Goal: Task Accomplishment & Management: Use online tool/utility

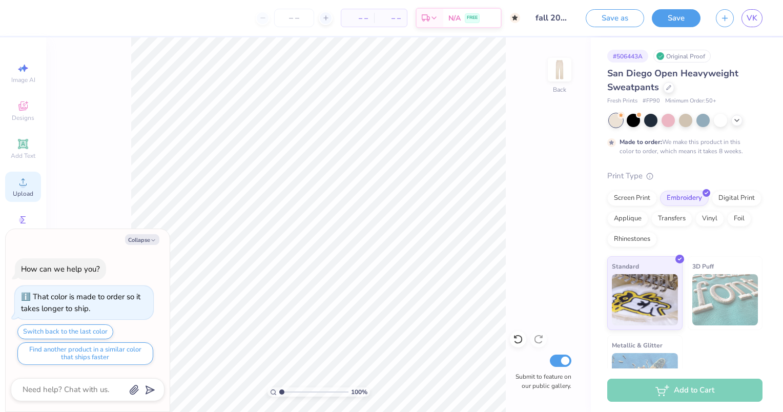
click at [20, 186] on icon at bounding box center [23, 182] width 12 height 12
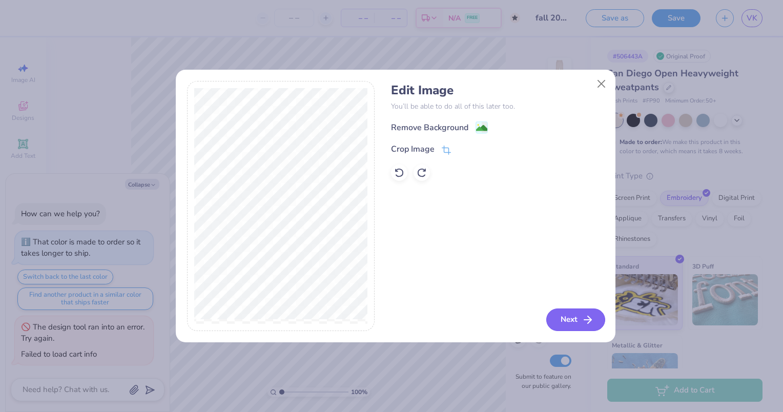
click at [561, 317] on button "Next" at bounding box center [575, 320] width 59 height 23
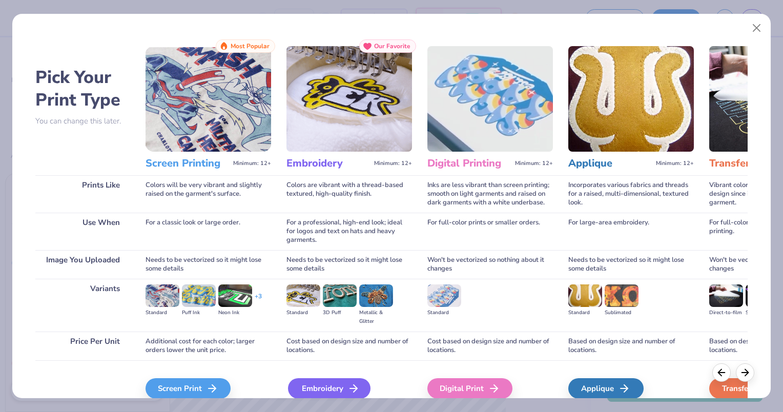
click at [307, 385] on div "Embroidery" at bounding box center [329, 388] width 83 height 20
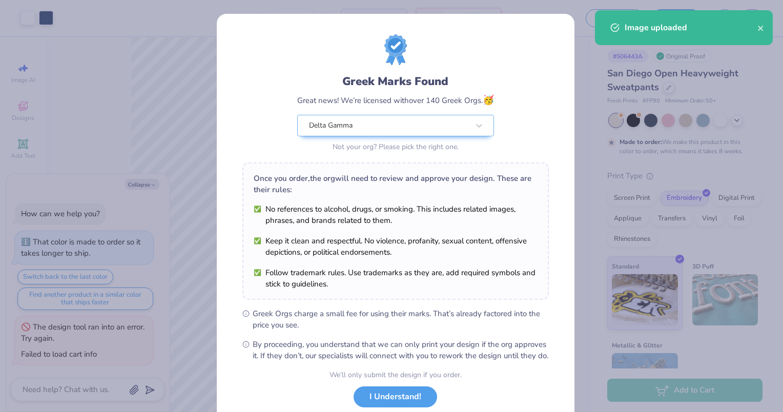
click at [368, 107] on body "Art colors – – Per Item – – Total Est. Delivery N/A FREE Design Title fall 2026…" at bounding box center [391, 206] width 783 height 412
type textarea "x"
type input "1.95"
click at [394, 402] on button "I Understand!" at bounding box center [396, 394] width 84 height 21
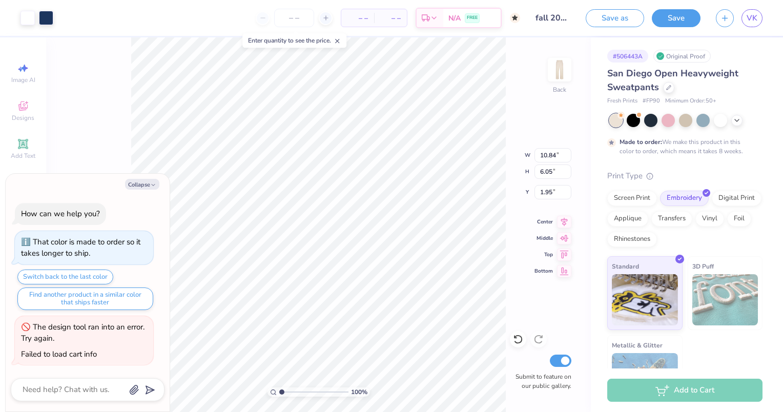
type textarea "x"
type input "5.75"
type input "3.21"
type textarea "x"
type input "4.90"
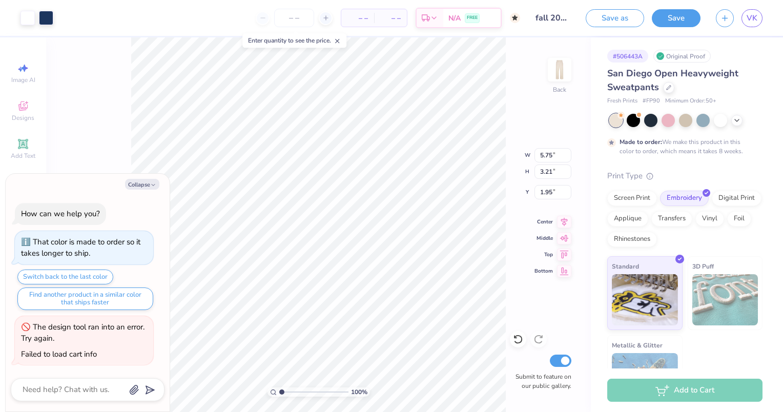
type input "2.73"
type textarea "x"
type input "2.08"
click at [135, 183] on button "Collapse" at bounding box center [142, 184] width 34 height 11
type textarea "x"
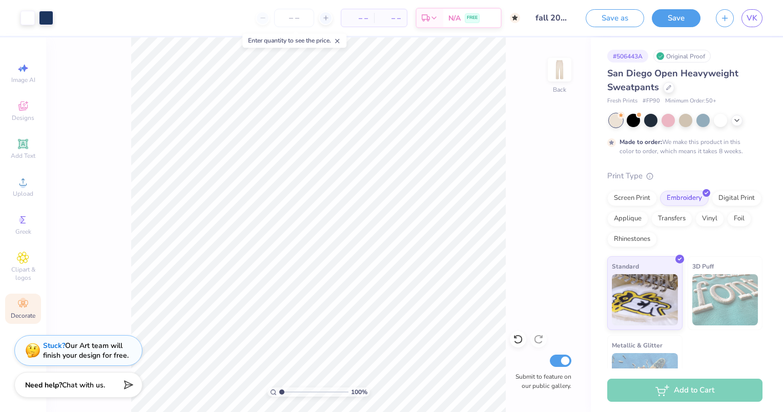
click at [19, 300] on icon at bounding box center [23, 304] width 12 height 12
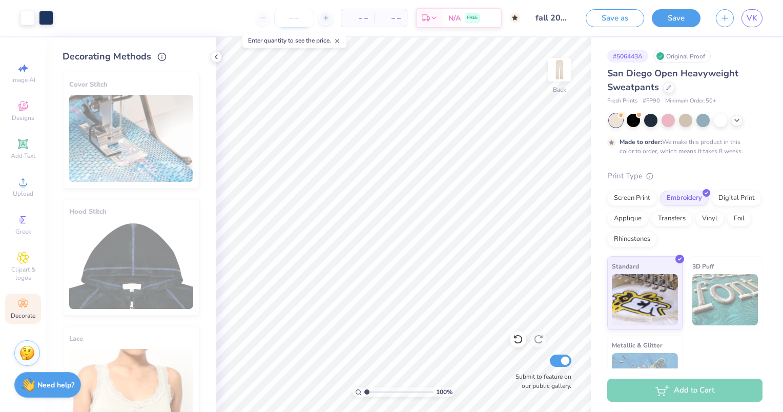
click at [297, 20] on input "number" at bounding box center [294, 18] width 40 height 18
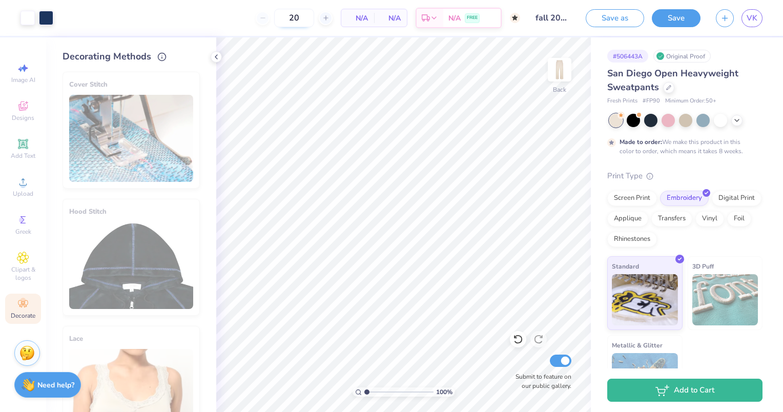
type input "2"
click at [274, 18] on input "50" at bounding box center [254, 18] width 40 height 18
type input "5"
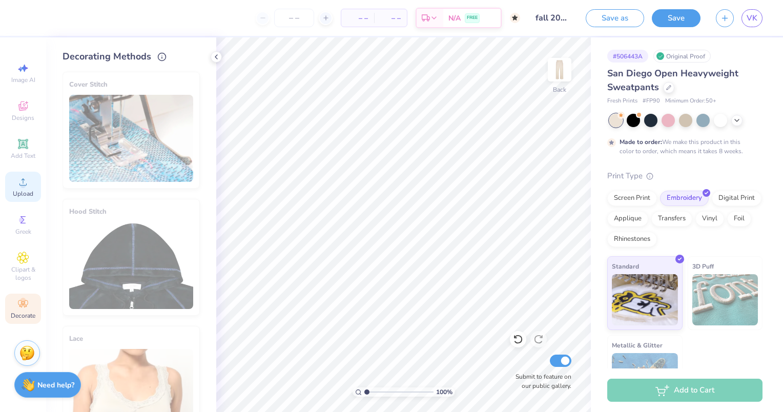
click at [15, 178] on div "Upload" at bounding box center [23, 187] width 36 height 30
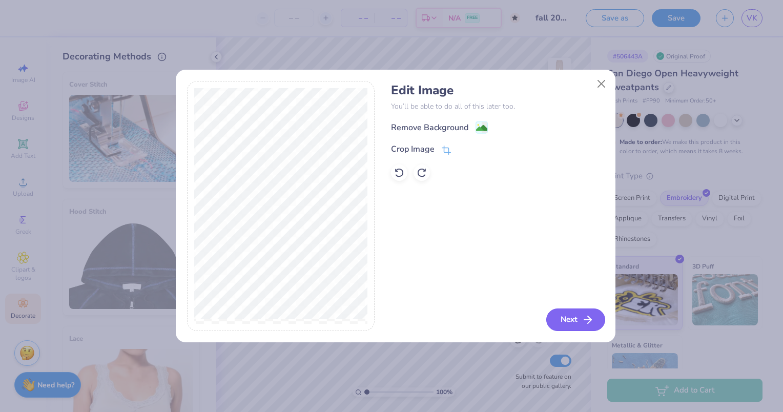
click at [570, 318] on button "Next" at bounding box center [575, 320] width 59 height 23
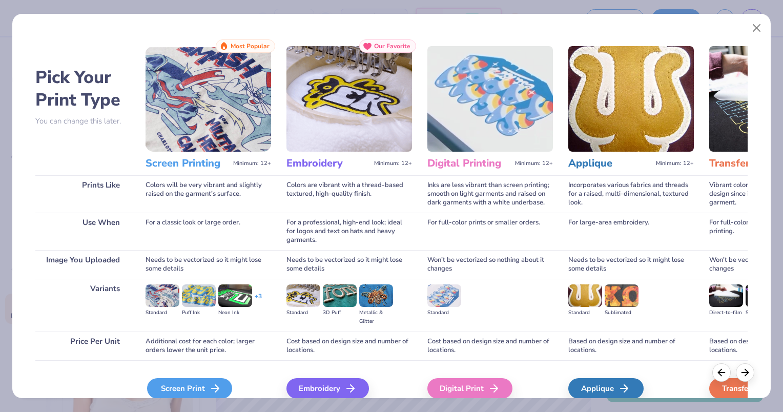
click at [216, 385] on icon at bounding box center [215, 388] width 12 height 12
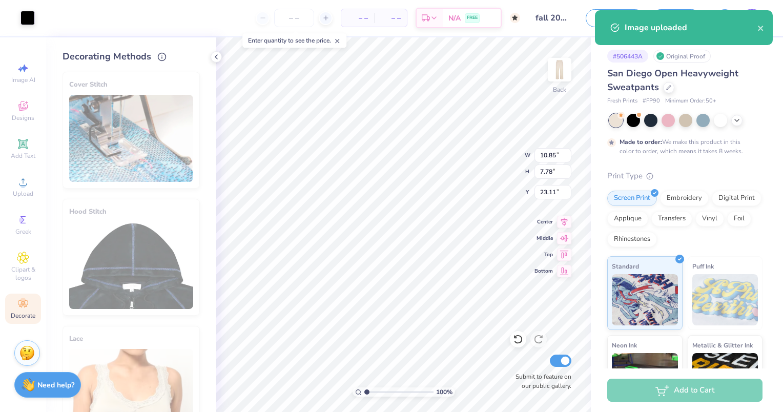
type input "1.15"
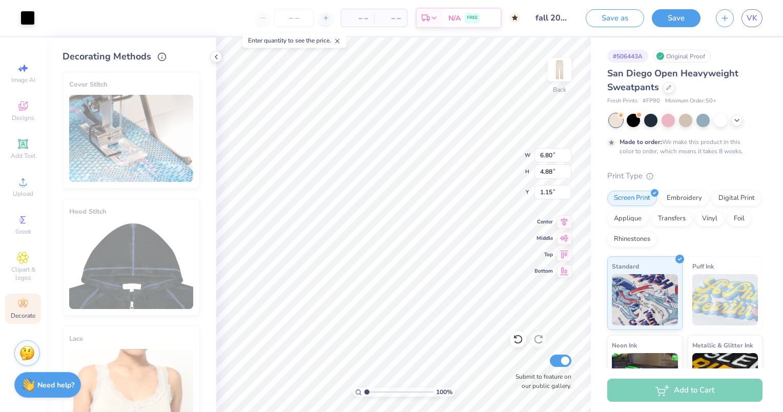
type input "6.80"
type input "4.88"
type input "2.10"
click at [31, 18] on div at bounding box center [27, 17] width 14 height 14
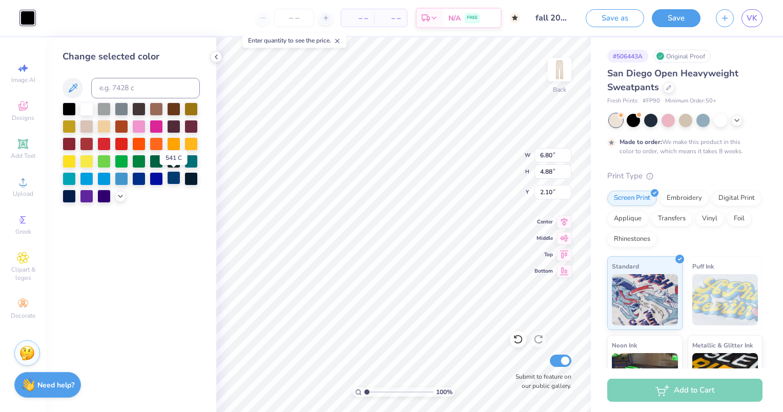
click at [172, 180] on div at bounding box center [173, 177] width 13 height 13
click at [138, 180] on div at bounding box center [138, 177] width 13 height 13
click at [102, 198] on div at bounding box center [103, 195] width 13 height 13
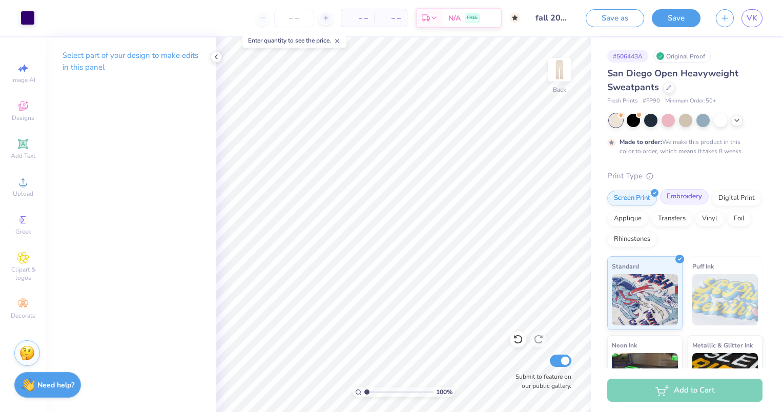
click at [688, 197] on div "Embroidery" at bounding box center [684, 196] width 49 height 15
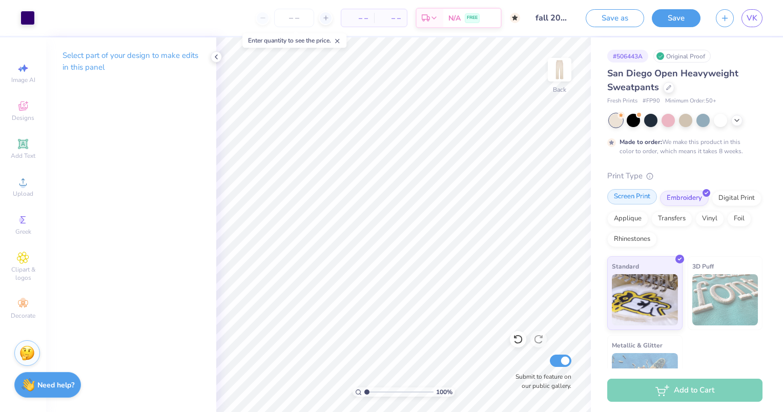
click at [632, 195] on div "Screen Print" at bounding box center [632, 196] width 50 height 15
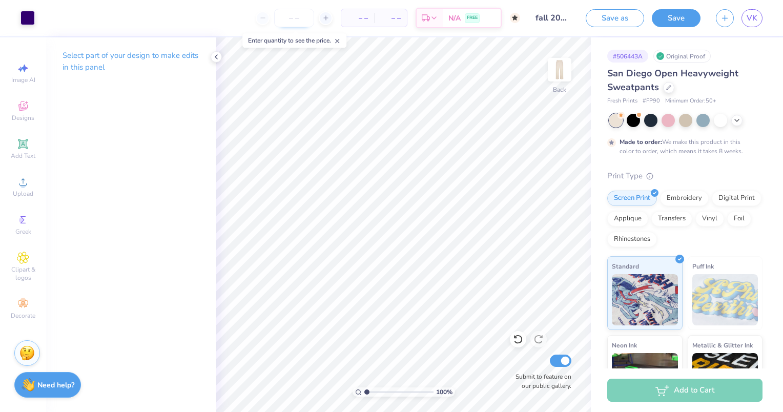
click at [305, 18] on input "number" at bounding box center [294, 18] width 40 height 18
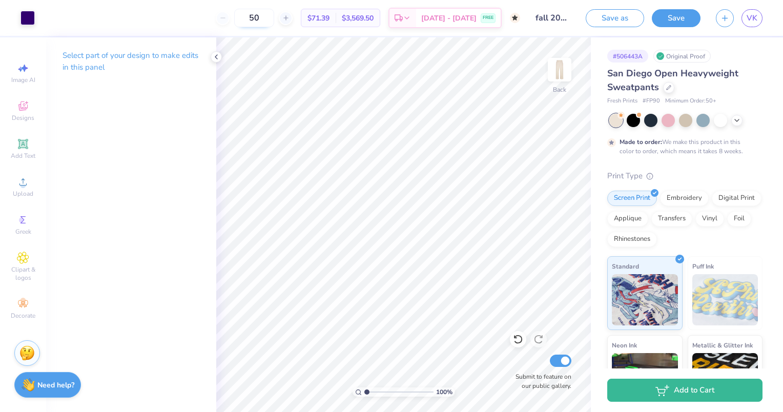
click at [272, 20] on input "50" at bounding box center [254, 18] width 40 height 18
type input "5"
type input "50"
click at [679, 201] on div "Embroidery" at bounding box center [684, 196] width 49 height 15
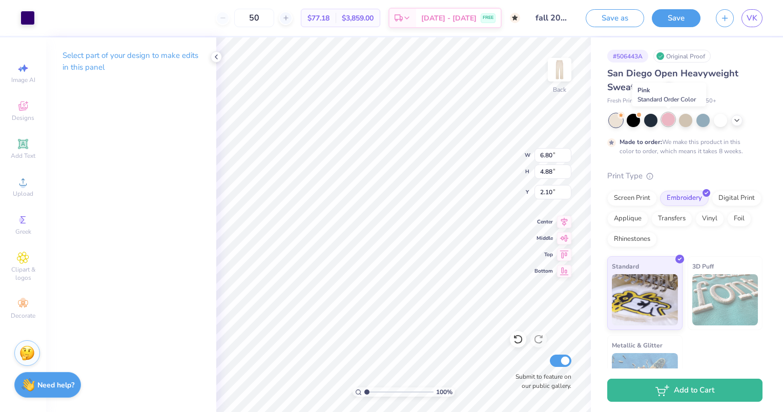
click at [666, 121] on div at bounding box center [668, 119] width 13 height 13
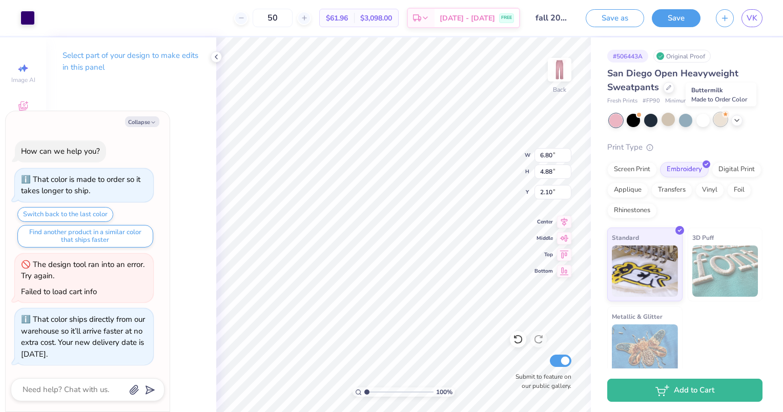
click at [723, 121] on div at bounding box center [720, 119] width 13 height 13
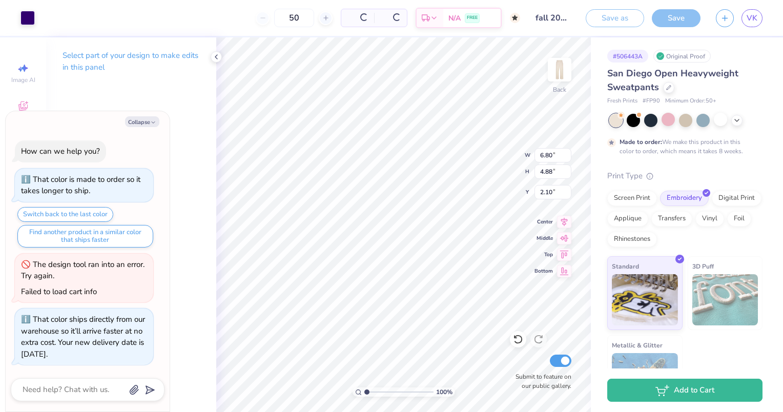
scroll to position [88, 0]
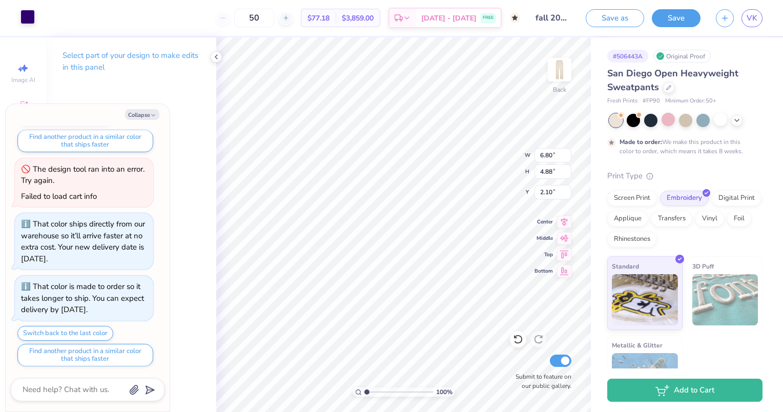
click at [27, 18] on div at bounding box center [27, 17] width 14 height 14
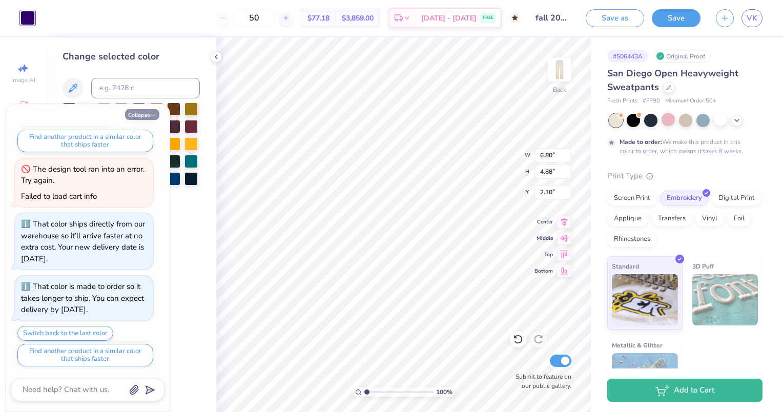
click at [144, 115] on button "Collapse" at bounding box center [142, 114] width 34 height 11
type textarea "x"
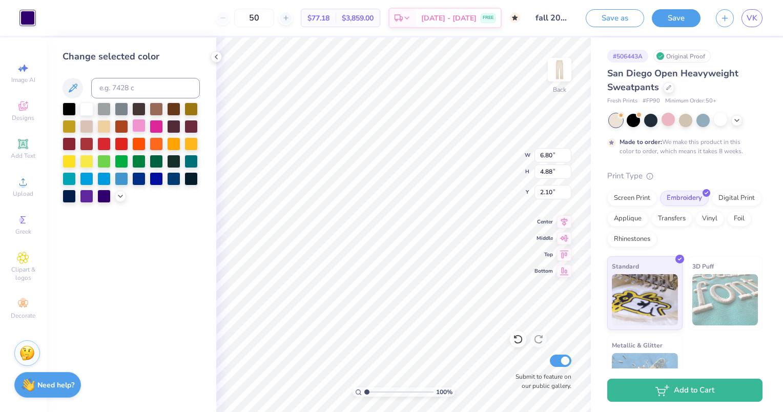
click at [133, 131] on div at bounding box center [138, 125] width 13 height 13
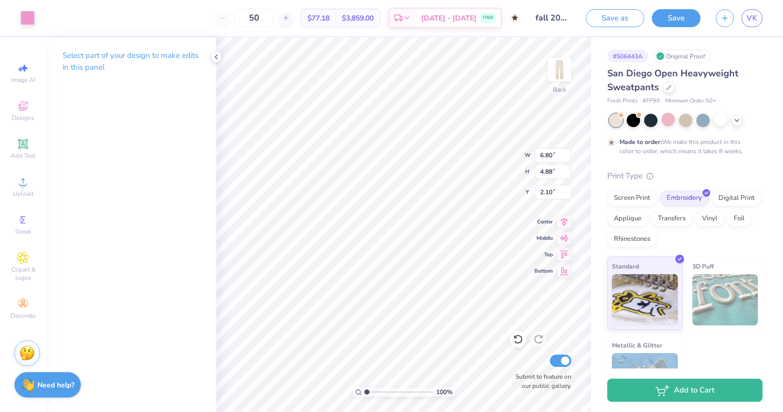
type input "4.93"
type input "2.09"
click at [25, 177] on icon at bounding box center [23, 182] width 12 height 12
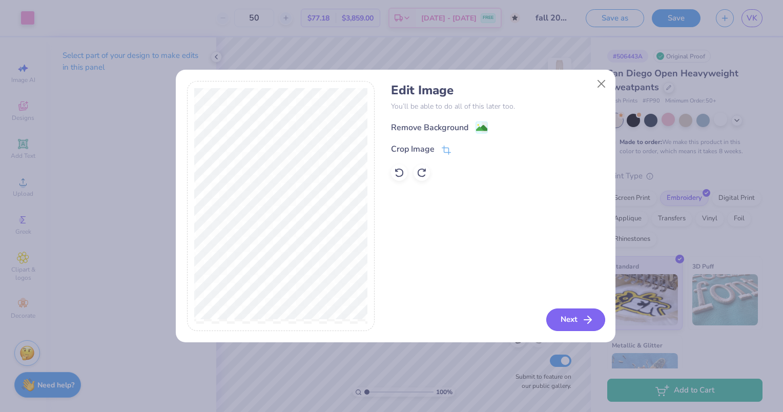
click at [580, 315] on button "Next" at bounding box center [575, 320] width 59 height 23
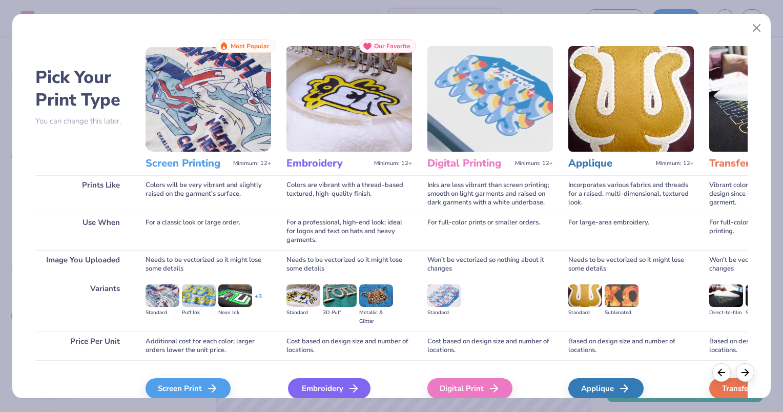
click at [316, 391] on div "Embroidery" at bounding box center [329, 388] width 83 height 20
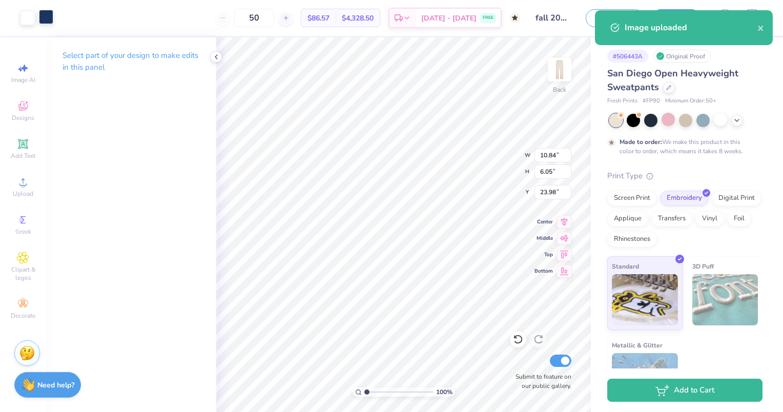
click at [49, 16] on div at bounding box center [46, 17] width 14 height 14
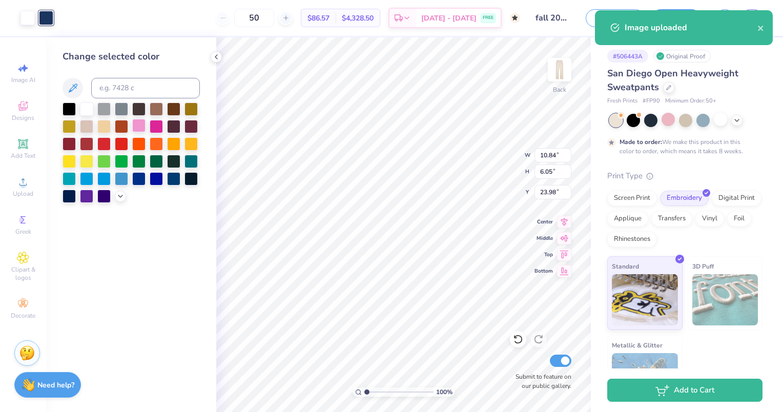
click at [137, 128] on div at bounding box center [138, 125] width 13 height 13
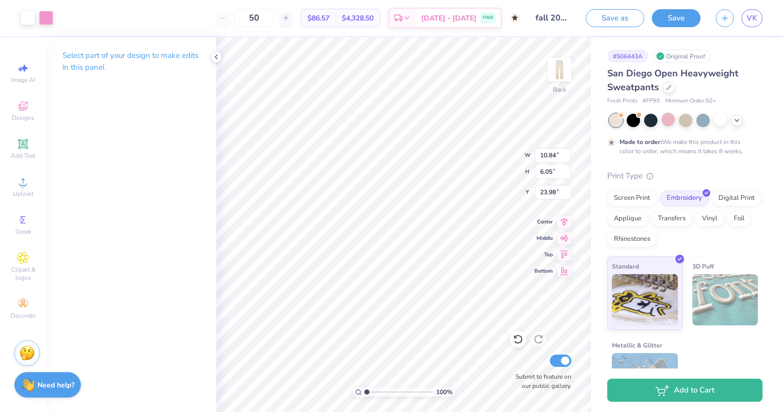
type input "5.92"
type input "3.30"
type input "2.91"
click at [627, 192] on div "Screen Print" at bounding box center [632, 196] width 50 height 15
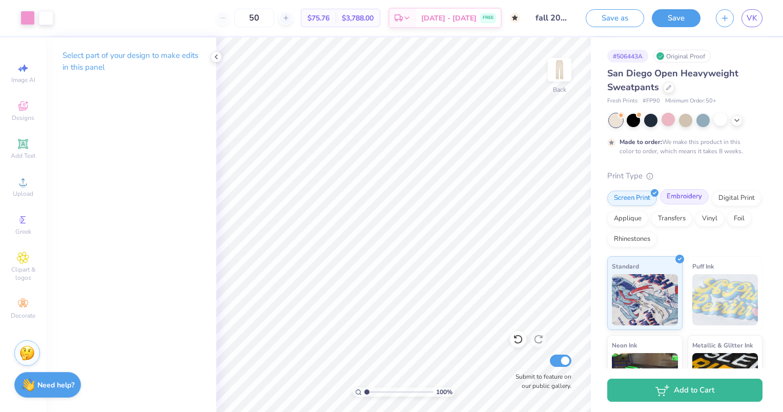
click at [688, 201] on div "Embroidery" at bounding box center [684, 196] width 49 height 15
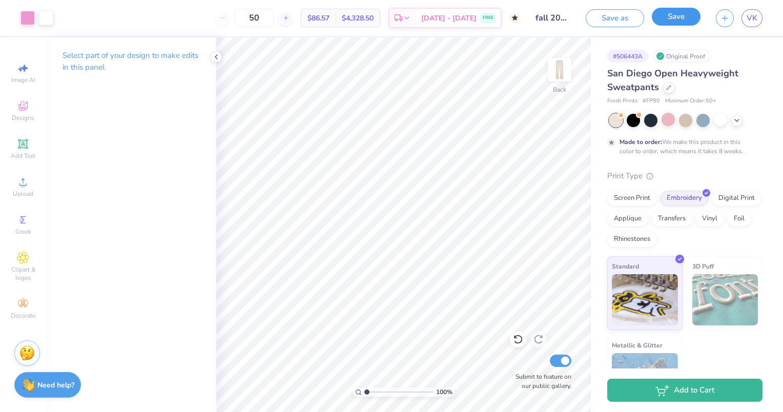
click at [675, 16] on button "Save" at bounding box center [676, 17] width 49 height 18
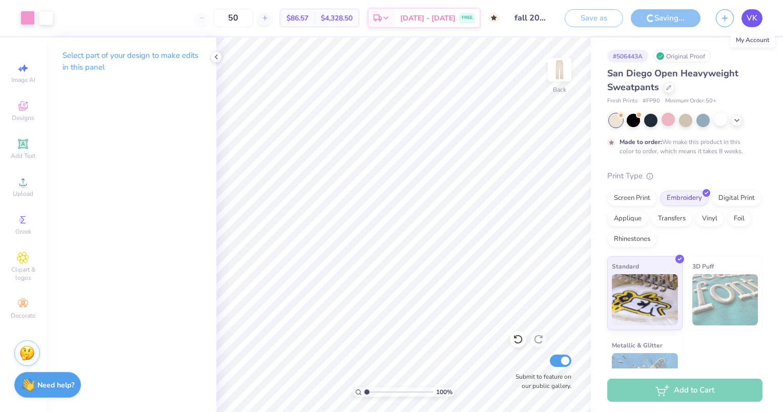
click at [742, 20] on link "VK" at bounding box center [752, 18] width 21 height 18
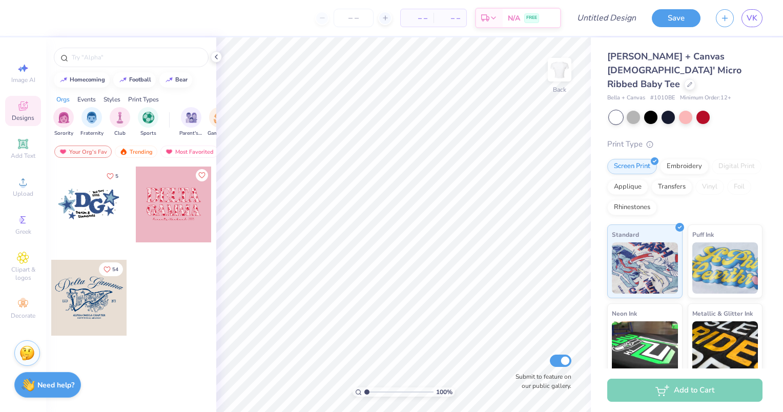
click at [51, 214] on div at bounding box center [13, 205] width 76 height 76
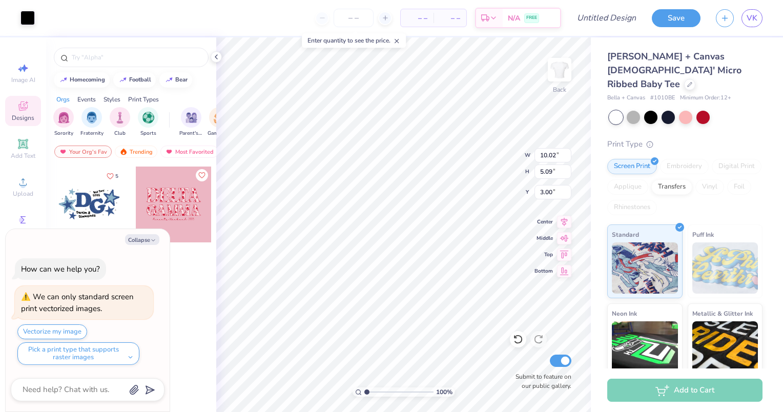
type textarea "x"
type input "8.60"
type input "4.37"
type textarea "x"
drag, startPoint x: 368, startPoint y: 392, endPoint x: 377, endPoint y: 393, distance: 8.8
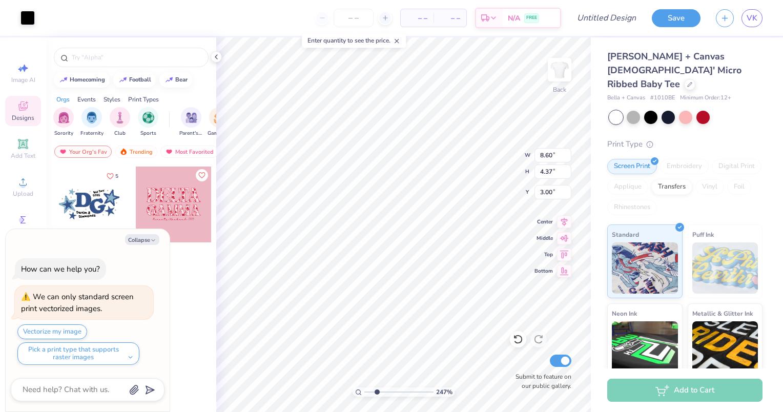
type input "2.47"
click at [377, 393] on input "range" at bounding box center [398, 391] width 69 height 9
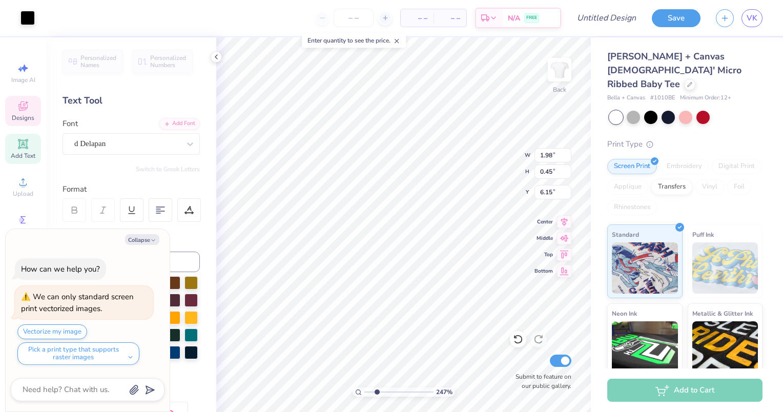
scroll to position [8, 1]
type textarea "x"
type textarea "V &"
type textarea "x"
type textarea "Vi &"
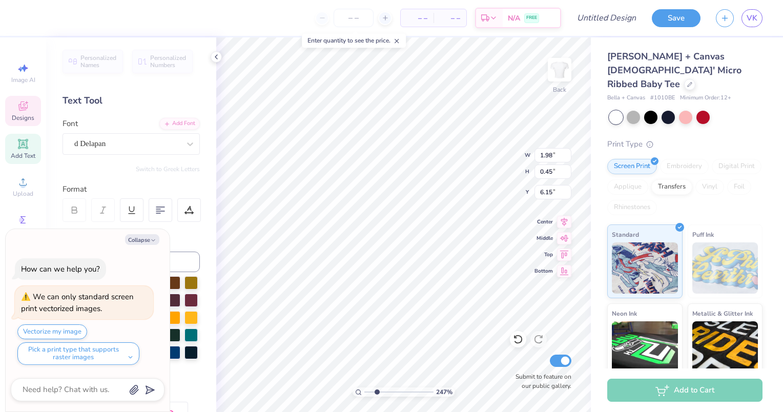
type textarea "x"
type textarea "Vil &"
type textarea "x"
type textarea "Villa &"
type textarea "x"
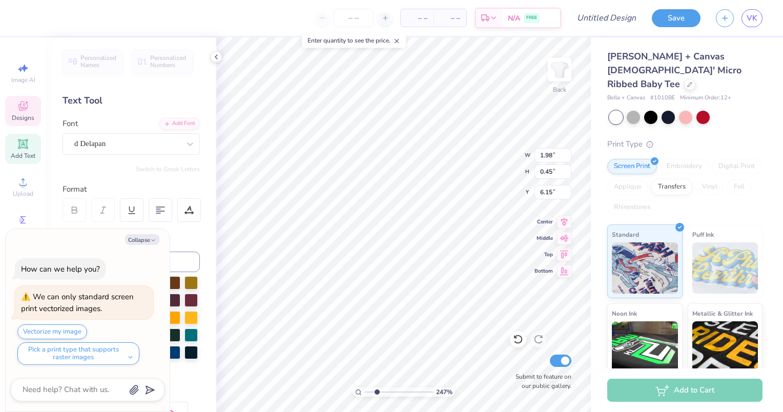
type textarea "[PERSON_NAME] &"
type textarea "x"
type textarea "Villanov &"
type textarea "x"
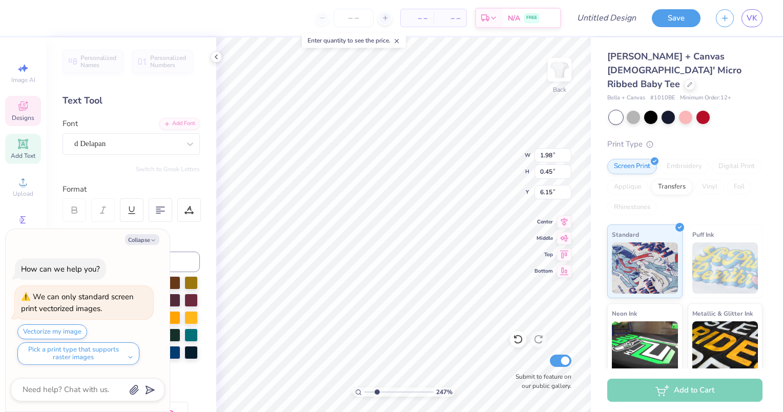
type textarea "Villanov &"
type textarea "x"
type textarea "Villan &"
type textarea "x"
type textarea "Vill &"
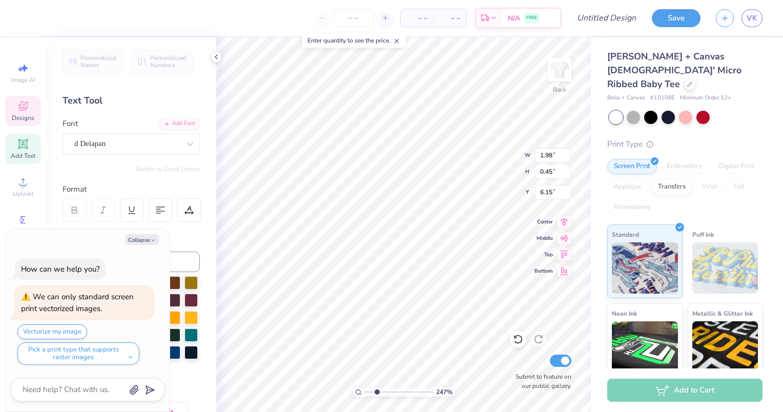
type textarea "x"
type textarea "Vil &"
type textarea "x"
type textarea "V &"
type textarea "x"
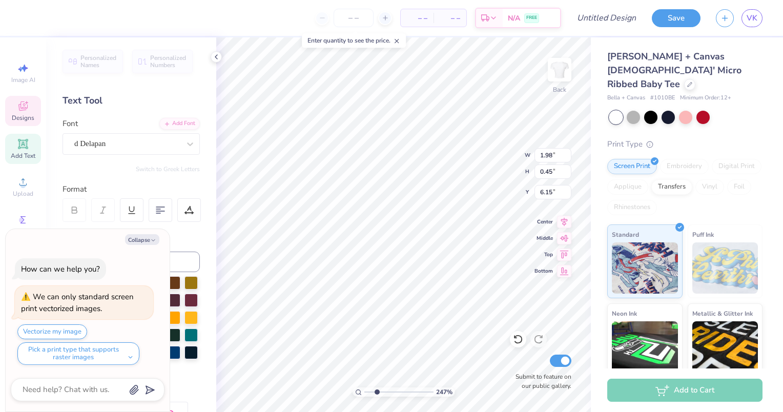
type textarea "&"
type textarea "x"
type textarea "E &"
type textarea "x"
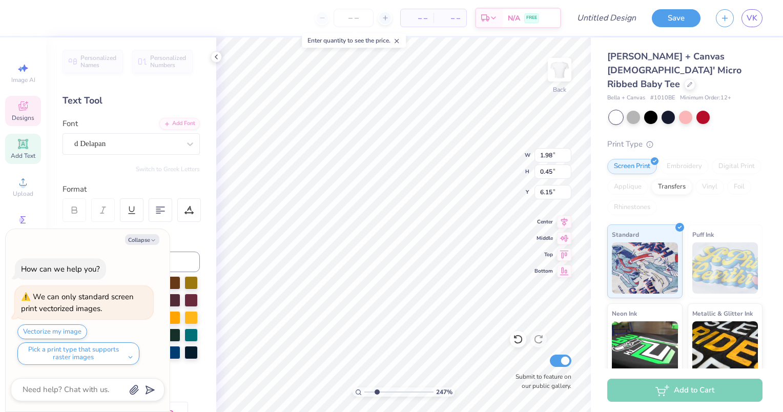
type textarea "EST &"
type textarea "x"
type textarea "EST. &"
type textarea "x"
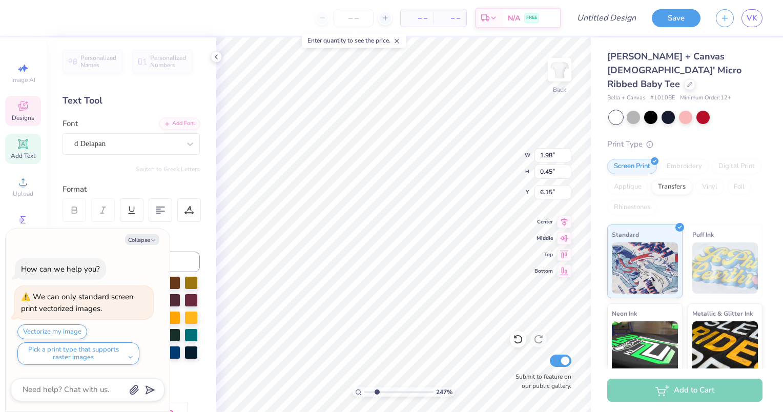
type textarea "EST."
type textarea "x"
type textarea "EST."
type textarea "x"
type input "2.42"
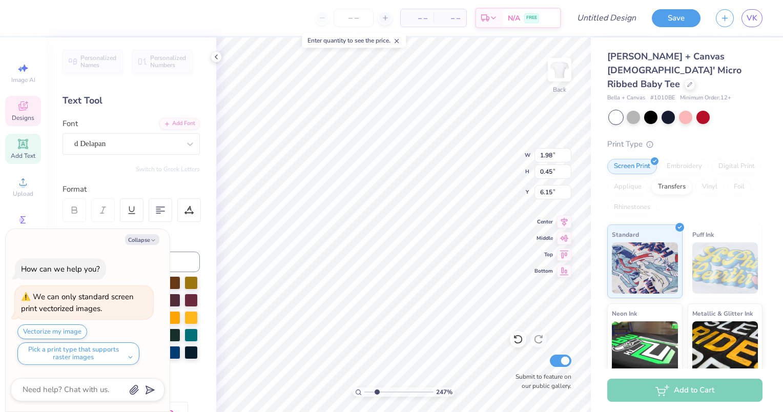
type input "0.52"
type input "6.62"
type textarea "x"
type textarea "1"
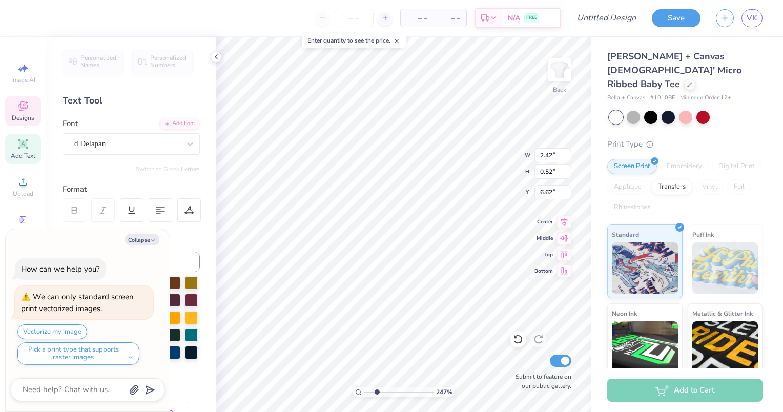
type textarea "x"
type textarea "187"
type textarea "x"
type textarea "1872"
type textarea "x"
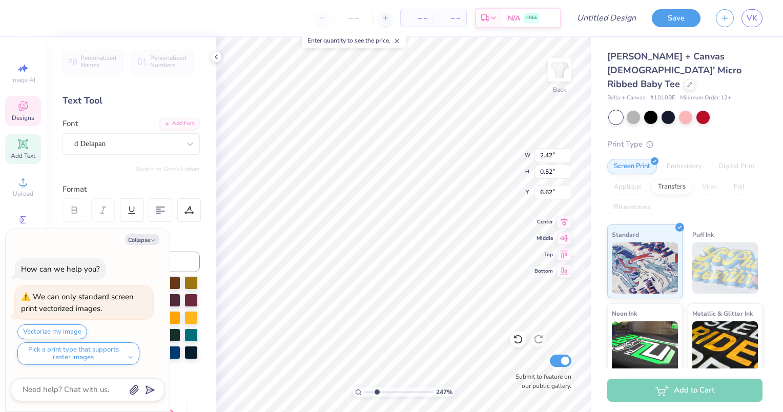
type input "1.07"
type input "0.45"
type input "6.16"
type textarea "x"
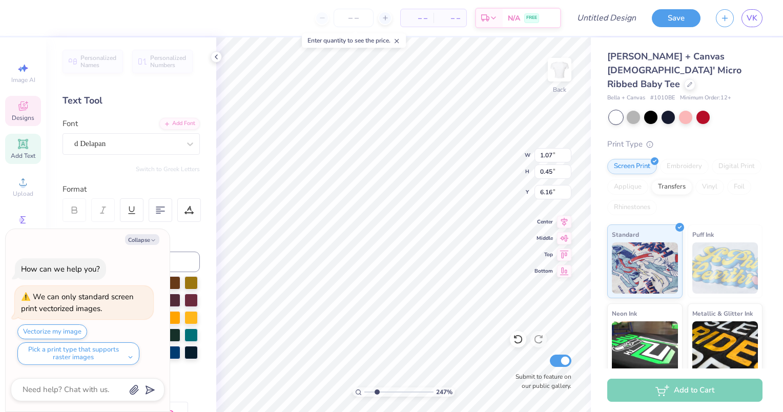
type textarea "V."
type textarea "x"
type textarea "Vi."
type textarea "x"
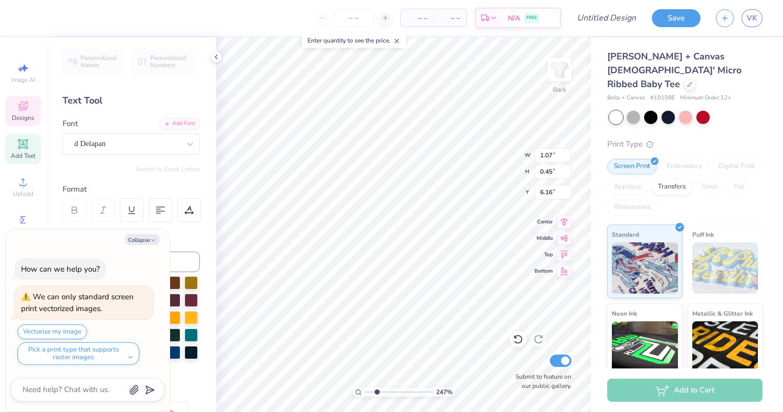
type textarea "Vil."
type textarea "x"
type textarea "Vill."
type textarea "x"
type textarea "[PERSON_NAME]."
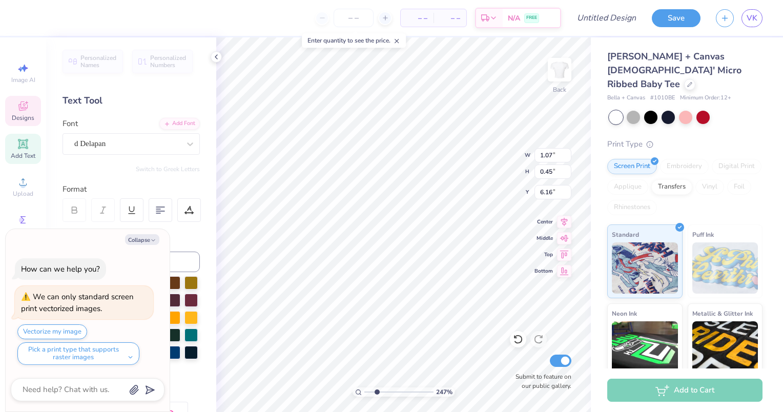
type textarea "x"
type textarea "Villanoa."
type textarea "x"
type textarea "[PERSON_NAME]."
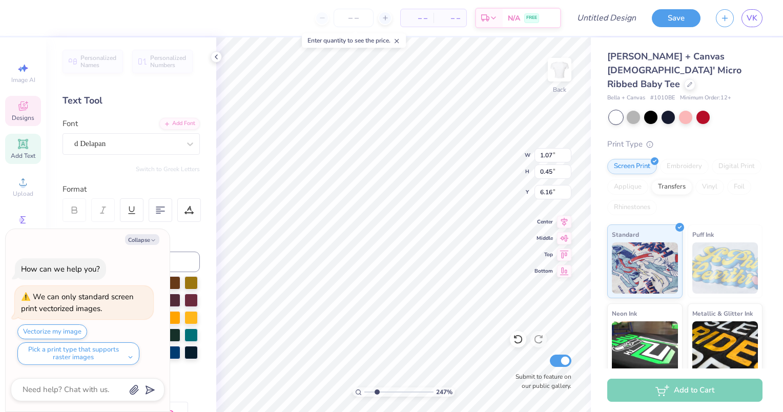
type textarea "x"
type textarea "Villanov."
type textarea "x"
type textarea "Villanova"
type textarea "x"
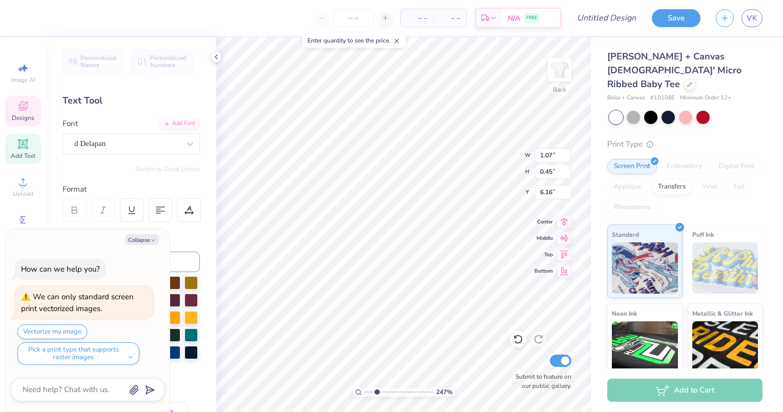
type input "1.13"
type input "6.64"
type textarea "x"
type textarea "P"
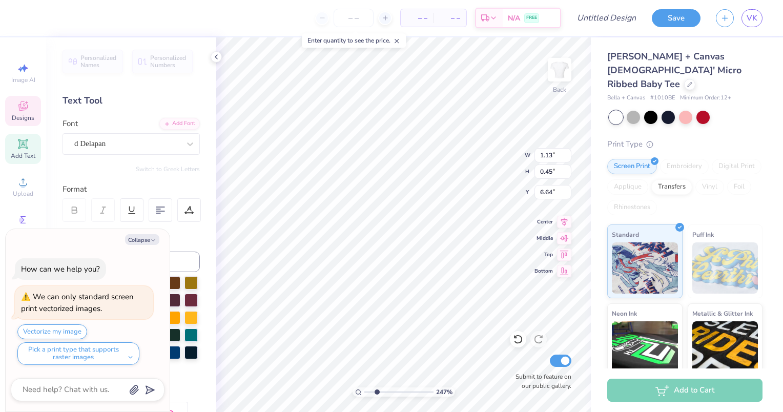
type textarea "x"
type input "0.41"
type input "0.42"
type input "6.65"
type textarea "x"
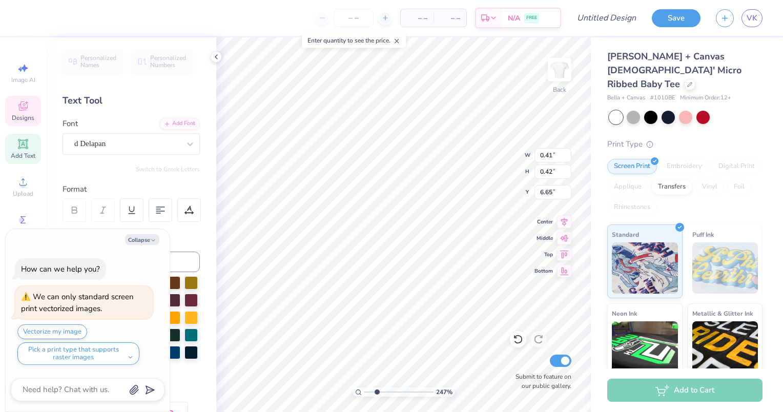
type input "1.13"
type input "0.45"
type input "6.64"
type textarea "x"
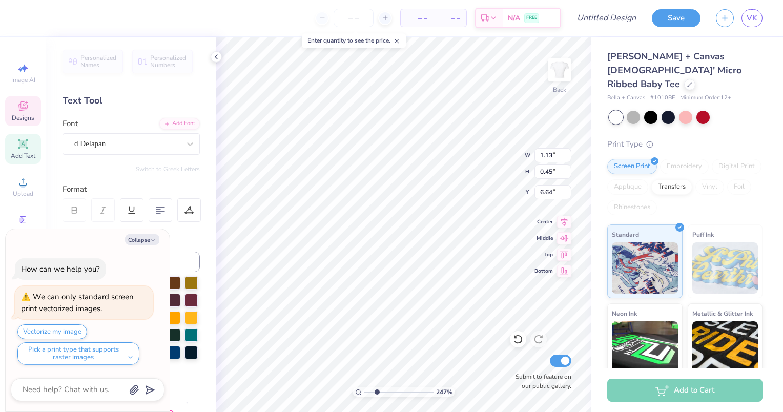
type textarea "x"
type textarea "p"
type textarea "x"
type textarea "pA"
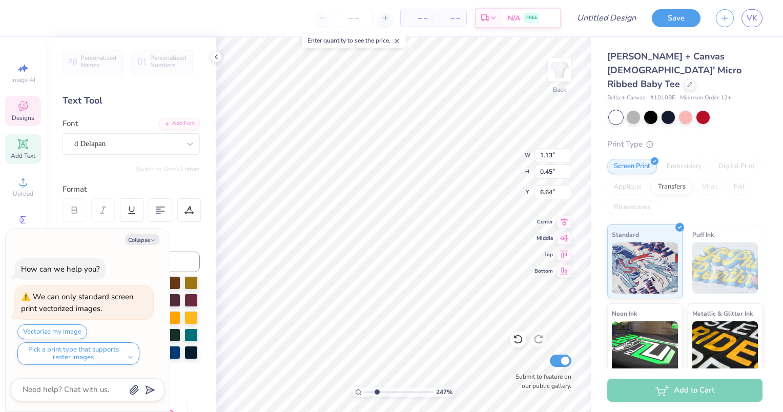
type textarea "x"
type textarea "pA"
type textarea "x"
type textarea "A"
type textarea "x"
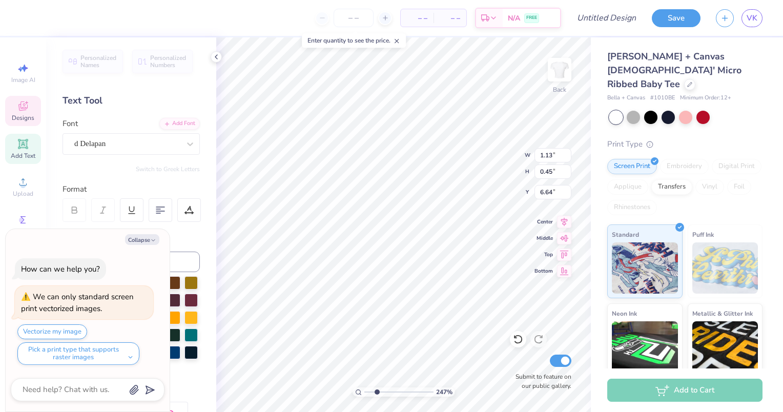
type textarea "PA"
type textarea "x"
type input "2.29"
type input "2.16"
type input "4.36"
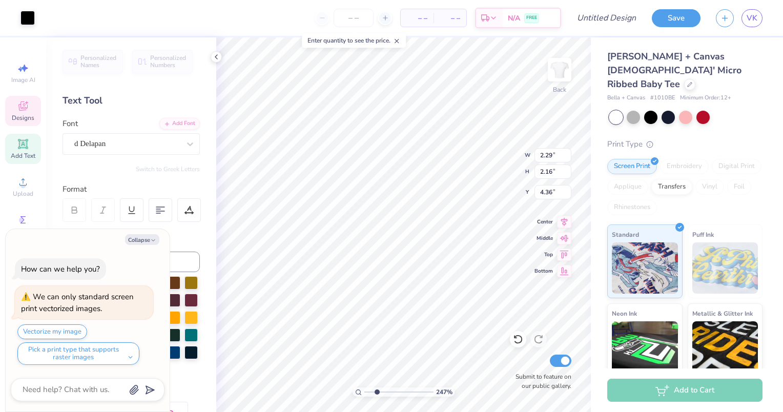
type textarea "x"
type input "2.18"
type input "0.46"
type input "6.15"
type textarea "x"
